Goal: Task Accomplishment & Management: Complete application form

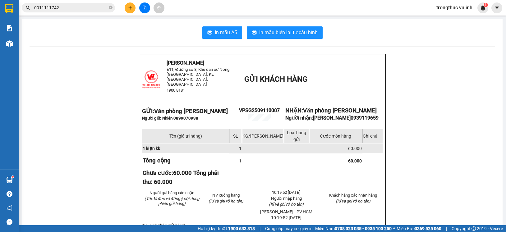
click at [130, 7] on icon "plus" at bounding box center [130, 7] width 0 height 3
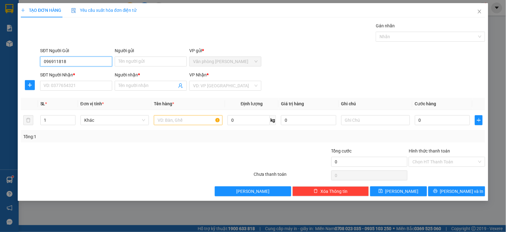
type input "0969118186"
click at [81, 71] on div "0969118186 - [GEOGRAPHIC_DATA]" at bounding box center [79, 74] width 70 height 7
type input "[GEOGRAPHIC_DATA]"
type input "0941834835"
type input "[PERSON_NAME]"
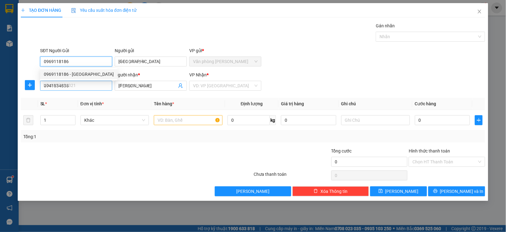
type input "100.000"
type input "0969118186"
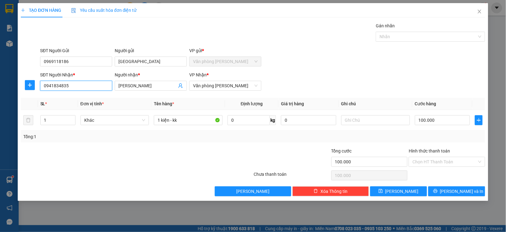
drag, startPoint x: 85, startPoint y: 85, endPoint x: -7, endPoint y: 84, distance: 91.9
click at [0, 84] on html "Kết quả tìm kiếm ( 179 ) Bộ lọc Mã ĐH Trạng thái Món hàng Tổng cước Chưa cước N…" at bounding box center [253, 116] width 506 height 232
click at [57, 89] on input "09077777620" at bounding box center [76, 86] width 72 height 10
type input "0907777620"
drag, startPoint x: 152, startPoint y: 89, endPoint x: -7, endPoint y: 76, distance: 159.8
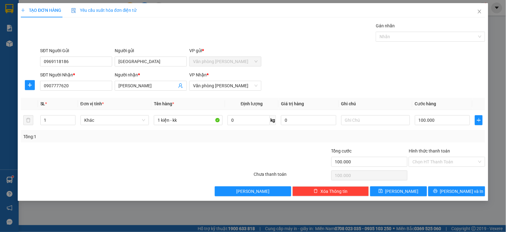
click at [0, 76] on html "Kết quả tìm kiếm ( 179 ) Bộ lọc Mã ĐH Trạng thái Món hàng Tổng cước Chưa cước N…" at bounding box center [253, 116] width 506 height 232
type input "Hiếu Ngân"
click at [442, 123] on input "100.000" at bounding box center [442, 120] width 55 height 10
type input "8"
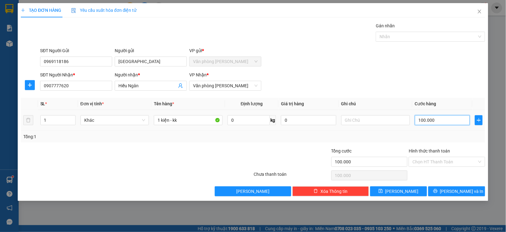
type input "8"
type input "80"
type input "800"
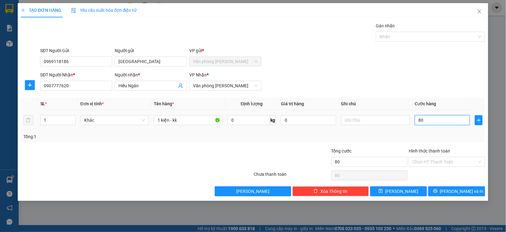
type input "800"
type input "8.000"
type input "80.000"
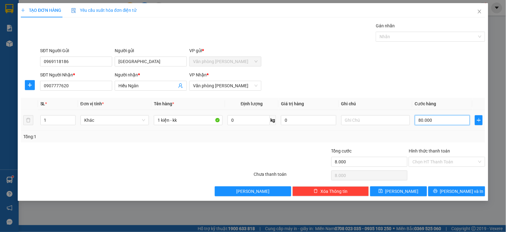
type input "80.000"
click at [465, 190] on span "[PERSON_NAME] và In" at bounding box center [461, 191] width 43 height 7
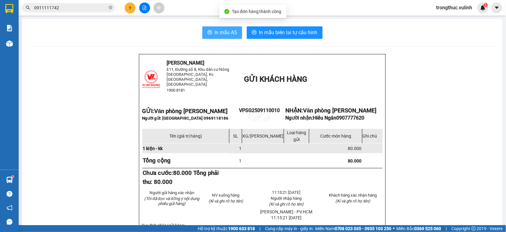
click at [202, 28] on button "In mẫu A5" at bounding box center [222, 32] width 40 height 12
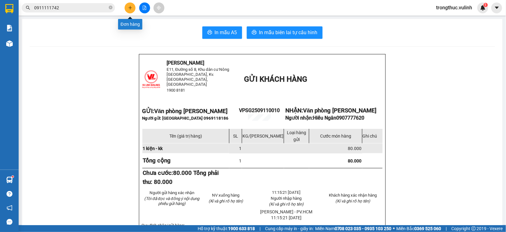
click at [131, 9] on icon "plus" at bounding box center [130, 8] width 4 height 4
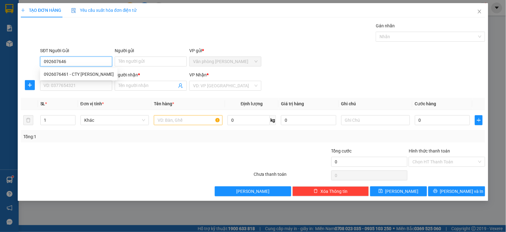
type input "0926076461"
click at [64, 76] on div "0926076461 - CTY [PERSON_NAME]" at bounding box center [79, 74] width 70 height 7
type input "CTY [PERSON_NAME]"
type input "0939999115"
type input "Thành"
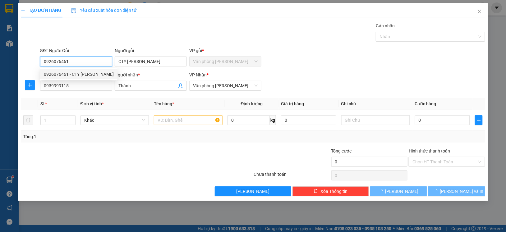
type input "70.000"
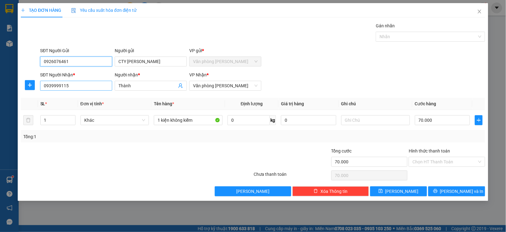
type input "0926076461"
drag, startPoint x: 79, startPoint y: 90, endPoint x: -7, endPoint y: 92, distance: 86.7
click at [0, 92] on html "Kết quả tìm kiếm ( 179 ) Bộ lọc Mã ĐH Trạng thái Món hàng Tổng cước Chưa cước N…" at bounding box center [253, 116] width 506 height 232
type input "0931000241"
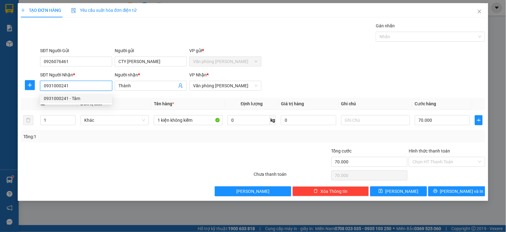
click at [73, 97] on div "0931000241 - Tâm" at bounding box center [76, 98] width 65 height 7
type input "Tâm"
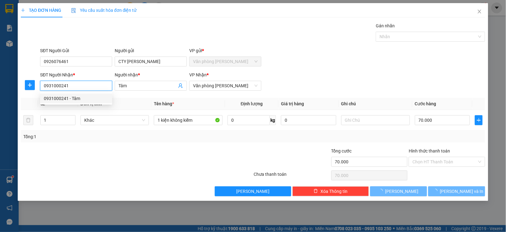
type input "80.000"
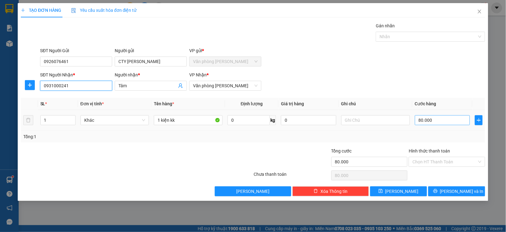
type input "0931000241"
click at [436, 123] on input "80.000" at bounding box center [442, 120] width 55 height 10
type input "6"
type input "60"
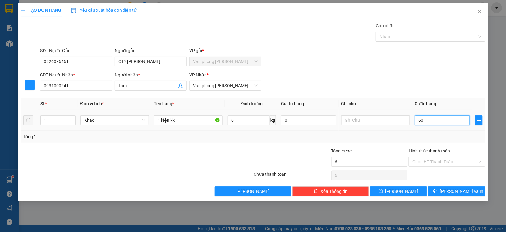
type input "60"
type input "600"
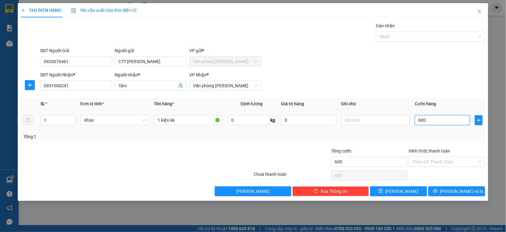
type input "6.000"
type input "60.000"
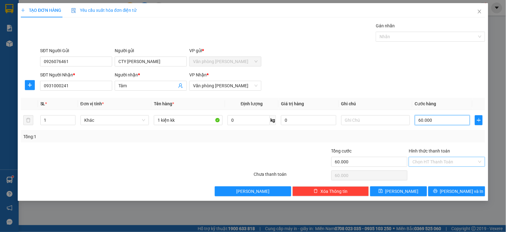
type input "60.000"
click at [442, 166] on input "Hình thức thanh toán" at bounding box center [444, 161] width 65 height 9
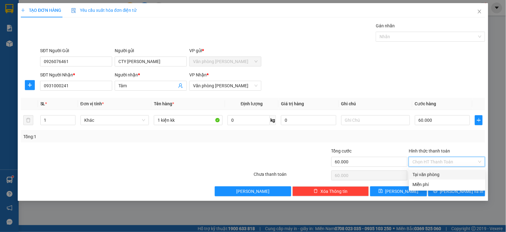
click at [445, 174] on div "Tại văn phòng" at bounding box center [446, 174] width 69 height 7
type input "0"
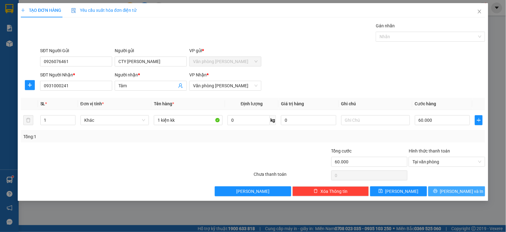
click at [452, 194] on span "[PERSON_NAME] và In" at bounding box center [461, 191] width 43 height 7
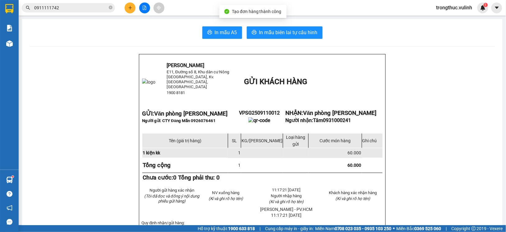
click at [219, 35] on span "In mẫu A5" at bounding box center [226, 33] width 22 height 8
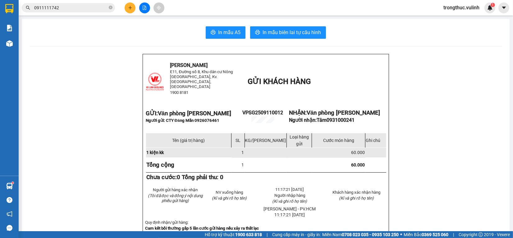
drag, startPoint x: 126, startPoint y: 3, endPoint x: 130, endPoint y: 8, distance: 6.2
click at [127, 3] on div at bounding box center [144, 7] width 47 height 11
click at [131, 9] on icon "plus" at bounding box center [130, 8] width 4 height 4
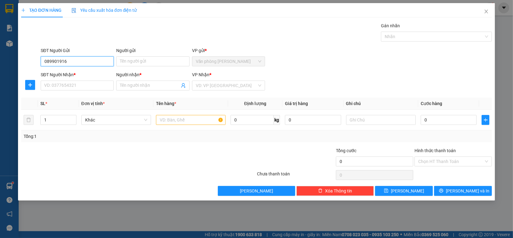
type input "0899019163"
click at [78, 70] on div "0899019163 - duy" at bounding box center [77, 74] width 73 height 10
type input "duy"
type input "0939330099"
type input "[PERSON_NAME]"
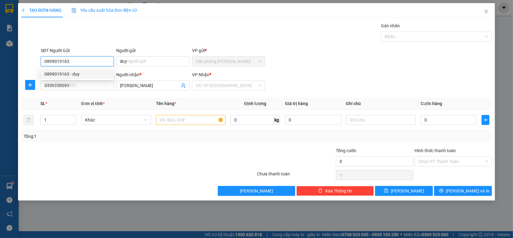
type input "70.000"
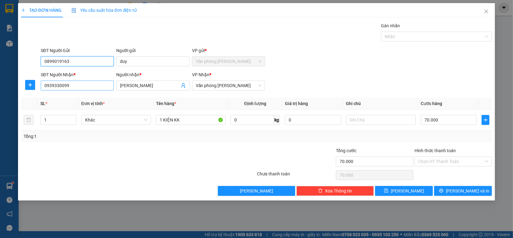
type input "0899019163"
drag, startPoint x: 79, startPoint y: 83, endPoint x: 0, endPoint y: 83, distance: 79.2
click at [0, 83] on div "TẠO ĐƠN HÀNG Yêu cầu xuất hóa đơn điện tử Transit Pickup Surcharge Ids Transit …" at bounding box center [256, 119] width 513 height 238
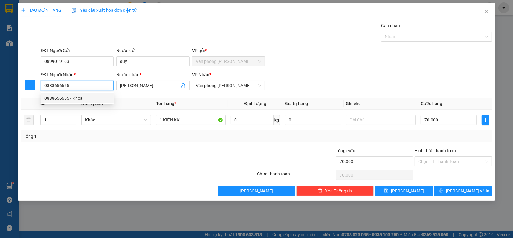
type input "0888656655"
click at [96, 103] on div "0888656655 0888656655 - [PERSON_NAME]" at bounding box center [77, 98] width 73 height 12
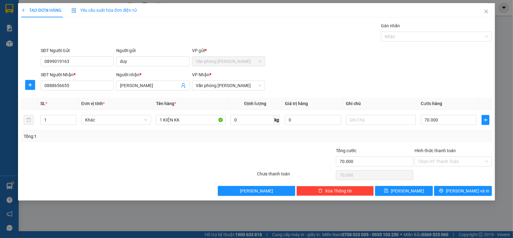
click at [94, 102] on span "Đơn vị tính *" at bounding box center [92, 103] width 23 height 5
click at [93, 90] on input "0888656655" at bounding box center [77, 86] width 73 height 10
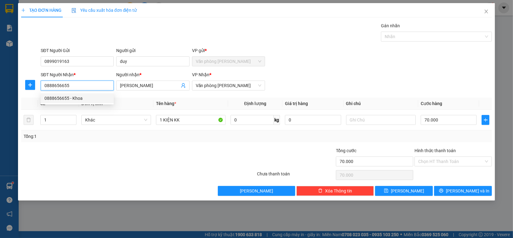
click at [92, 97] on div "0888656655 - Khoa" at bounding box center [77, 98] width 66 height 7
type input "Khoa"
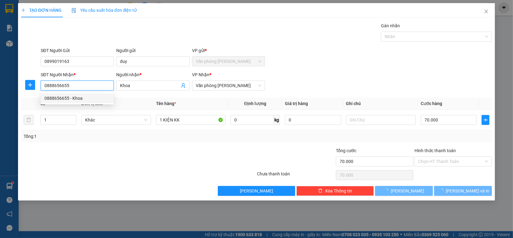
type input "60.000"
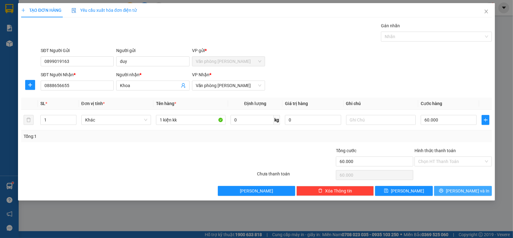
click at [472, 190] on span "[PERSON_NAME] và In" at bounding box center [467, 191] width 43 height 7
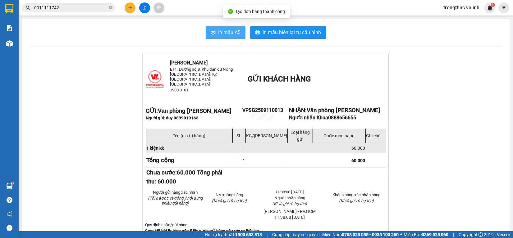
click at [227, 36] on span "In mẫu A5" at bounding box center [229, 33] width 22 height 8
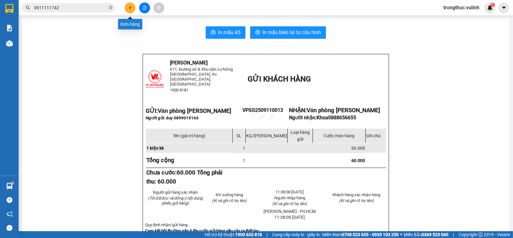
click at [133, 10] on button at bounding box center [130, 7] width 11 height 11
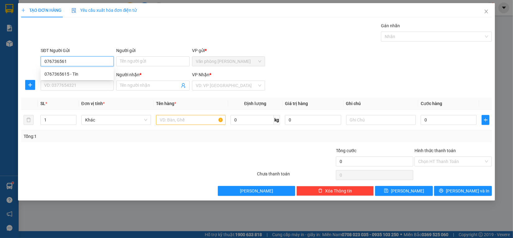
type input "0767365615"
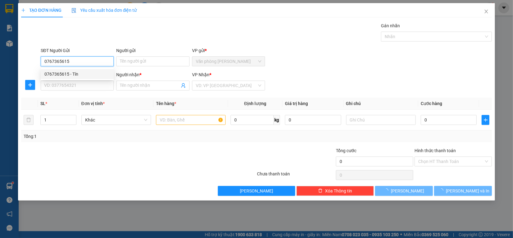
drag, startPoint x: 60, startPoint y: 75, endPoint x: 64, endPoint y: 80, distance: 6.2
click at [60, 75] on div "0767365615 - Tín" at bounding box center [77, 74] width 66 height 7
type input "Tín"
type input "0763263235"
type input "[PERSON_NAME]"
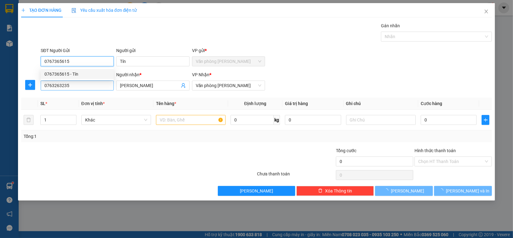
type input "60.000"
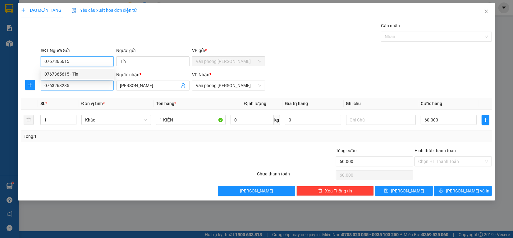
type input "0767365615"
drag, startPoint x: 80, startPoint y: 84, endPoint x: 0, endPoint y: 95, distance: 80.9
click at [0, 95] on div "TẠO ĐƠN HÀNG Yêu cầu xuất hóa đơn điện tử Transit Pickup Surcharge Ids Transit …" at bounding box center [256, 119] width 513 height 238
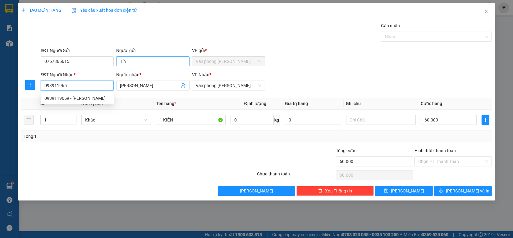
type input "0939119659"
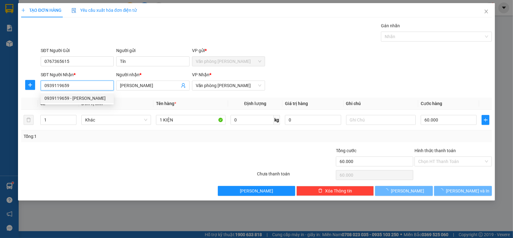
click at [94, 98] on div "0939119659 - [PERSON_NAME]" at bounding box center [77, 98] width 66 height 7
type input "[PERSON_NAME]"
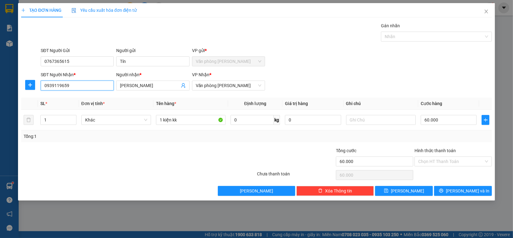
type input "0939119659"
click at [452, 186] on div "Transit Pickup Surcharge Ids Transit Deliver Surcharge Ids Transit Deliver Surc…" at bounding box center [256, 109] width 470 height 174
click at [445, 192] on button "[PERSON_NAME] và In" at bounding box center [463, 191] width 58 height 10
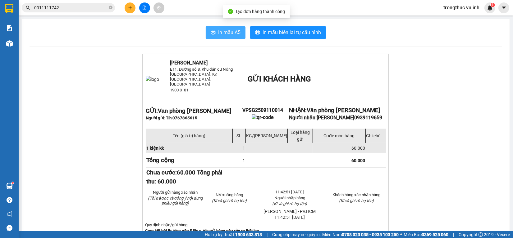
click at [225, 36] on span "In mẫu A5" at bounding box center [229, 33] width 22 height 8
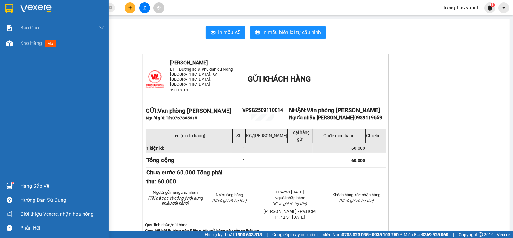
click at [14, 52] on div "Báo cáo BC hàng tồn (trạm) Báo cáo dòng tiền (nhân viên) Báo cáo dòng tiền (trạ…" at bounding box center [54, 98] width 109 height 156
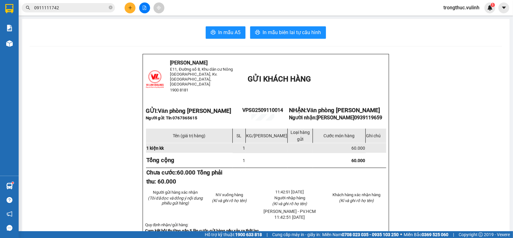
click at [124, 11] on div at bounding box center [144, 7] width 47 height 11
click at [133, 11] on button at bounding box center [130, 7] width 11 height 11
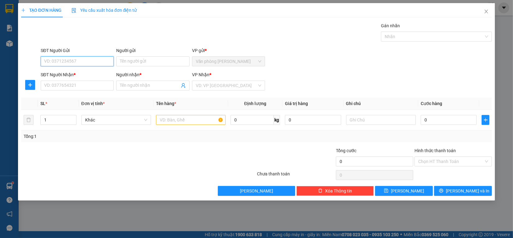
click at [73, 57] on input "SĐT Người Gửi" at bounding box center [77, 62] width 73 height 10
type input "0383699837"
click at [79, 76] on div "0383699837 - [GEOGRAPHIC_DATA]" at bounding box center [79, 74] width 70 height 7
type input "Quang"
type input "0335869429"
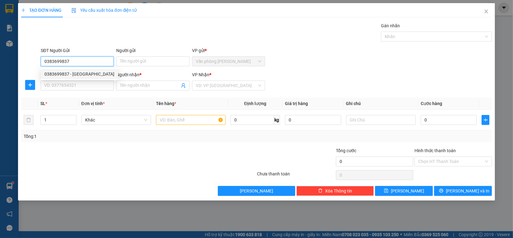
type input "Khôi"
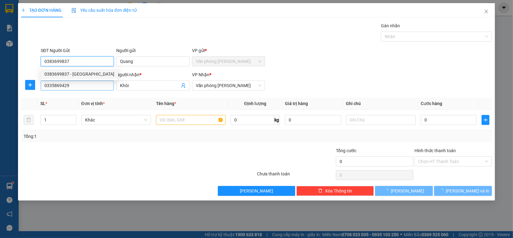
type input "90.000"
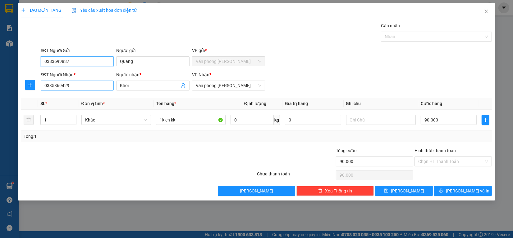
type input "0383699837"
drag, startPoint x: 100, startPoint y: 85, endPoint x: 0, endPoint y: 88, distance: 99.7
click at [0, 88] on div "TẠO ĐƠN HÀNG Yêu cầu xuất hóa đơn điện tử Transit Pickup Surcharge Ids Transit …" at bounding box center [256, 119] width 513 height 238
type input "0939000686"
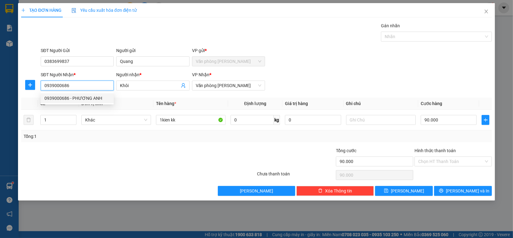
click at [106, 100] on div "0939000686 - PHƯƠNG ANH" at bounding box center [77, 98] width 66 height 7
type input "PHƯƠNG ANH"
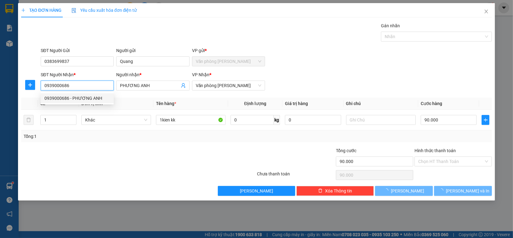
type input "50.000"
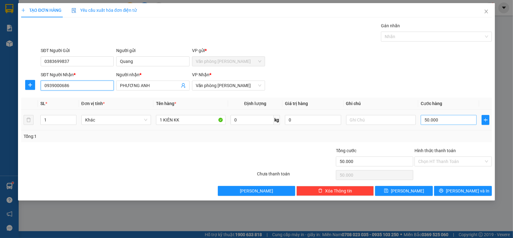
type input "0939000686"
click at [460, 124] on input "50.000" at bounding box center [448, 120] width 56 height 10
type input "7"
type input "70"
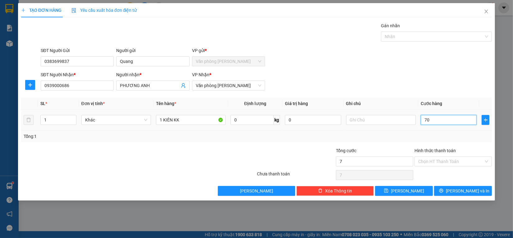
type input "70"
type input "700"
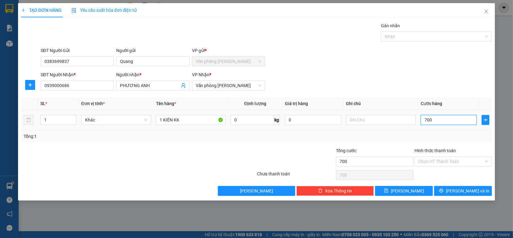
type input "7.000"
type input "70.000"
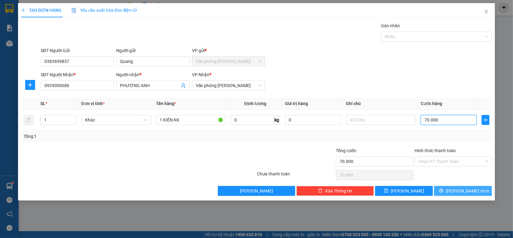
type input "70.000"
click at [465, 191] on span "[PERSON_NAME] và In" at bounding box center [467, 191] width 43 height 7
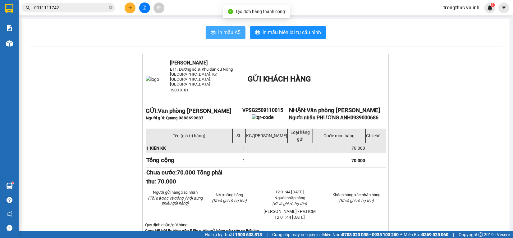
click at [211, 34] on icon "printer" at bounding box center [213, 32] width 5 height 5
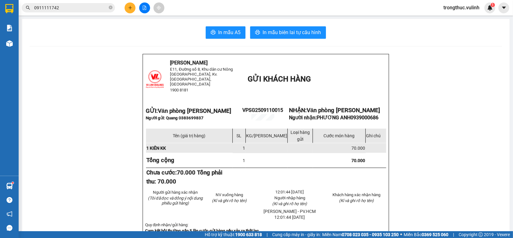
click at [134, 6] on button at bounding box center [130, 7] width 11 height 11
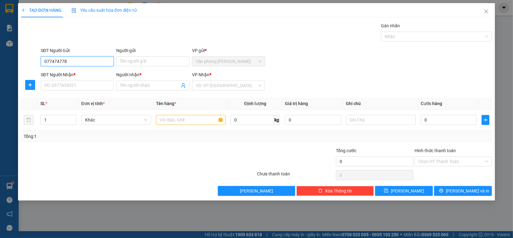
type input "0774747788"
click at [82, 75] on div "0774747788 - Tiến" at bounding box center [77, 74] width 66 height 7
type input "Tiến"
type input "0939330099"
type input "[PERSON_NAME]"
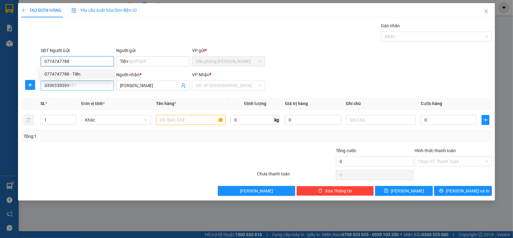
type input "60.000"
type input "0774747788"
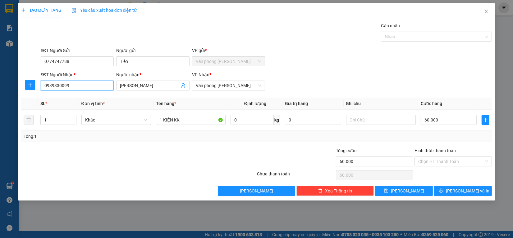
drag, startPoint x: 84, startPoint y: 84, endPoint x: 0, endPoint y: 89, distance: 83.9
click at [0, 87] on div "TẠO ĐƠN HÀNG Yêu cầu xuất hóa đơn điện tử Transit Pickup Surcharge Ids Transit …" at bounding box center [256, 119] width 513 height 238
type input "0939330099"
click at [56, 96] on div "0939330099 - [GEOGRAPHIC_DATA]" at bounding box center [79, 98] width 70 height 7
type input "70.000"
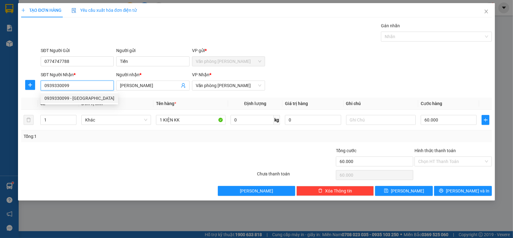
type input "70.000"
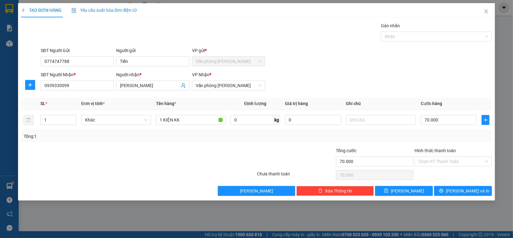
click at [467, 184] on div "Transit Pickup Surcharge Ids Transit Deliver Surcharge Ids Transit Deliver Surc…" at bounding box center [256, 109] width 470 height 174
click at [465, 191] on span "[PERSON_NAME] và In" at bounding box center [467, 191] width 43 height 7
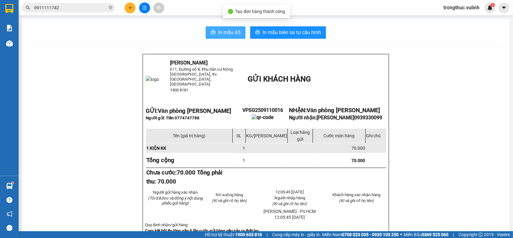
drag, startPoint x: 229, startPoint y: 43, endPoint x: 236, endPoint y: 26, distance: 18.1
click at [231, 35] on span "In mẫu A5" at bounding box center [229, 33] width 22 height 8
